Goal: Task Accomplishment & Management: Manage account settings

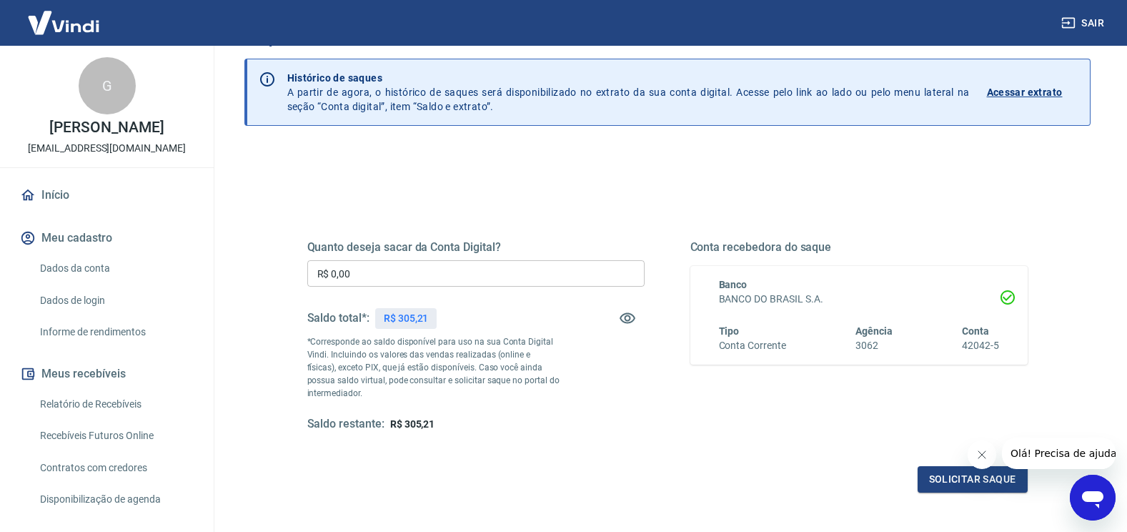
scroll to position [71, 0]
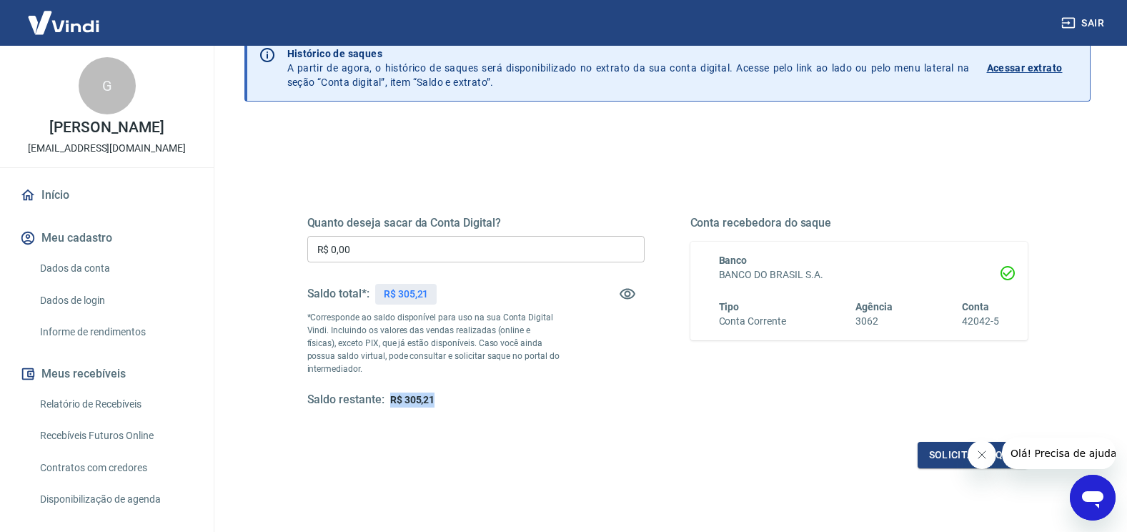
drag, startPoint x: 447, startPoint y: 400, endPoint x: 387, endPoint y: 406, distance: 59.7
click at [387, 406] on div "Saldo restante: R$ 305,21" at bounding box center [475, 399] width 337 height 15
copy span "R$ 305,21"
